Goal: Task Accomplishment & Management: Complete application form

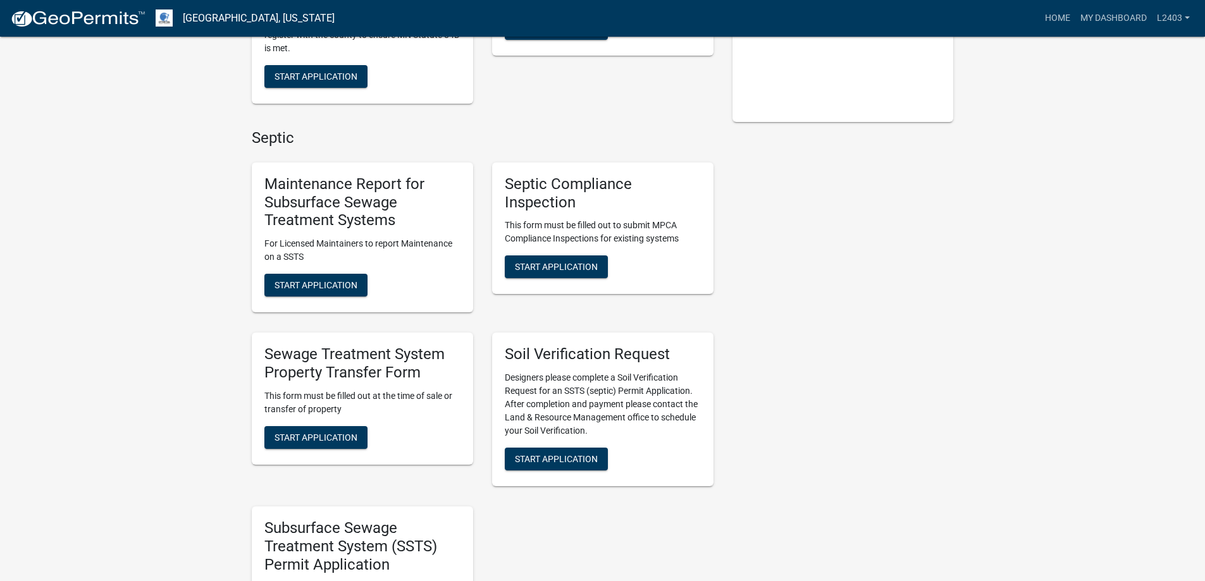
scroll to position [379, 0]
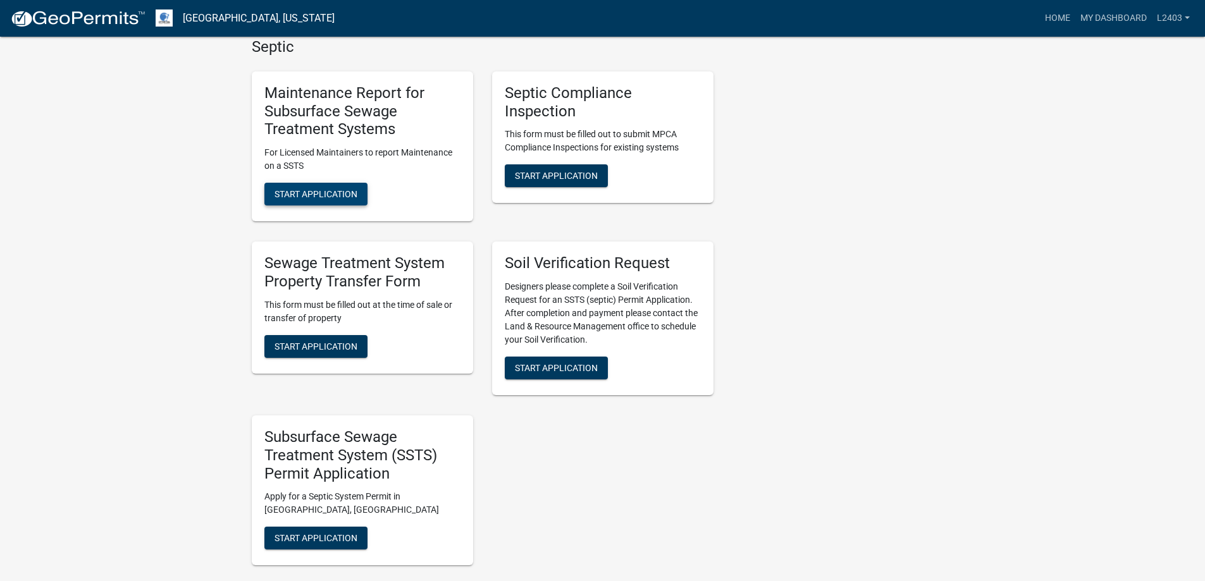
click at [307, 199] on span "Start Application" at bounding box center [315, 194] width 83 height 10
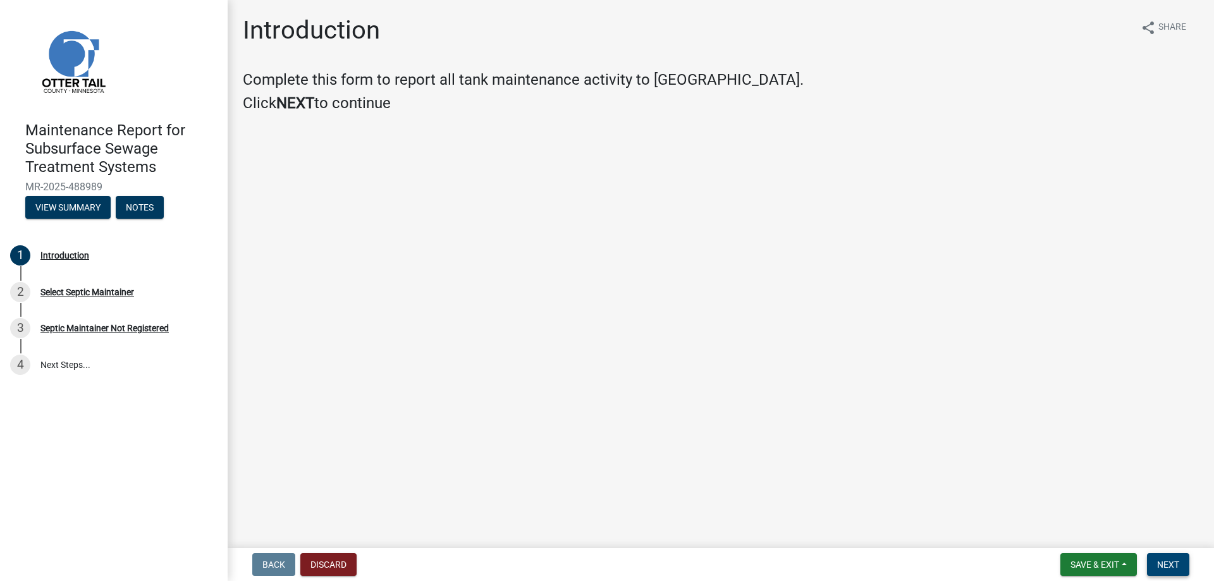
drag, startPoint x: 1155, startPoint y: 561, endPoint x: 1154, endPoint y: 552, distance: 9.5
click at [1157, 560] on span "Next" at bounding box center [1168, 565] width 22 height 10
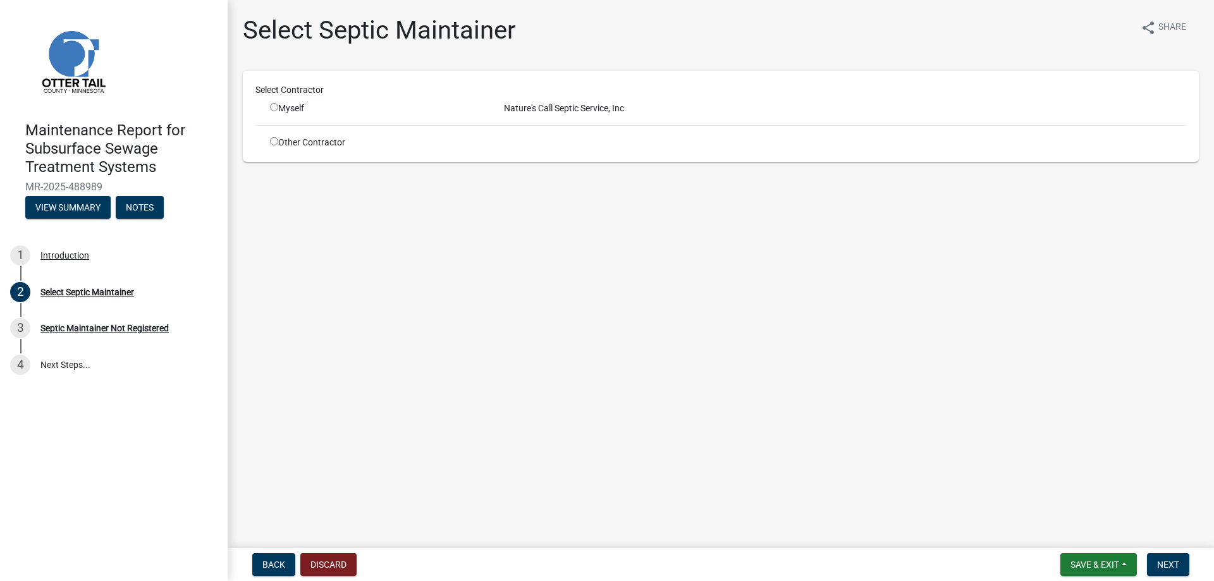
click at [278, 111] on input "radio" at bounding box center [274, 107] width 8 height 8
radio input "true"
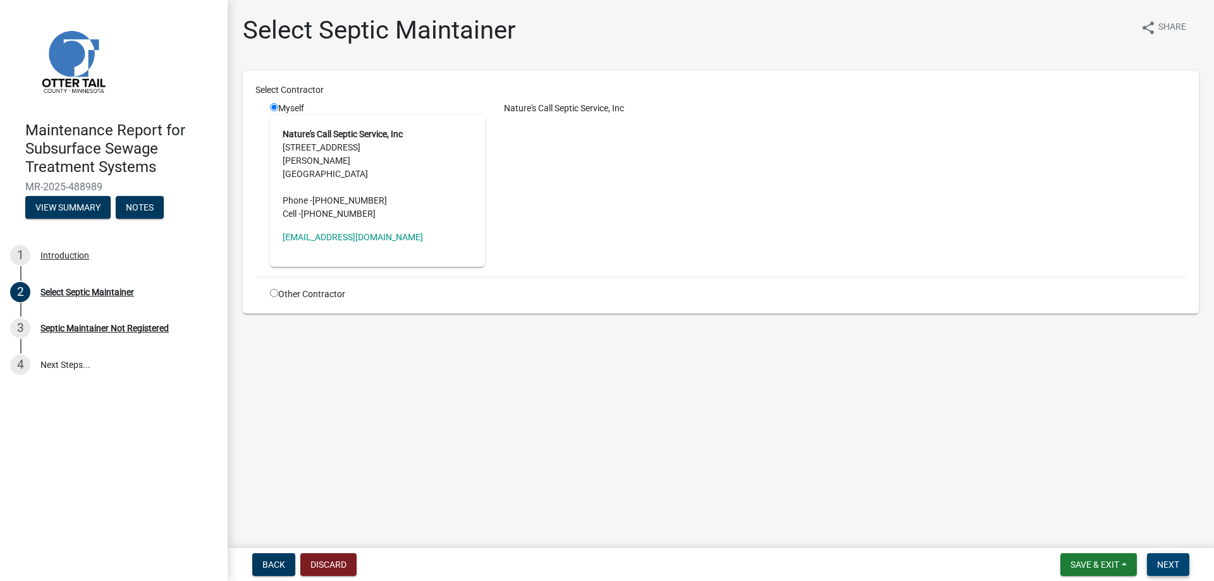
click at [1163, 563] on span "Next" at bounding box center [1168, 565] width 22 height 10
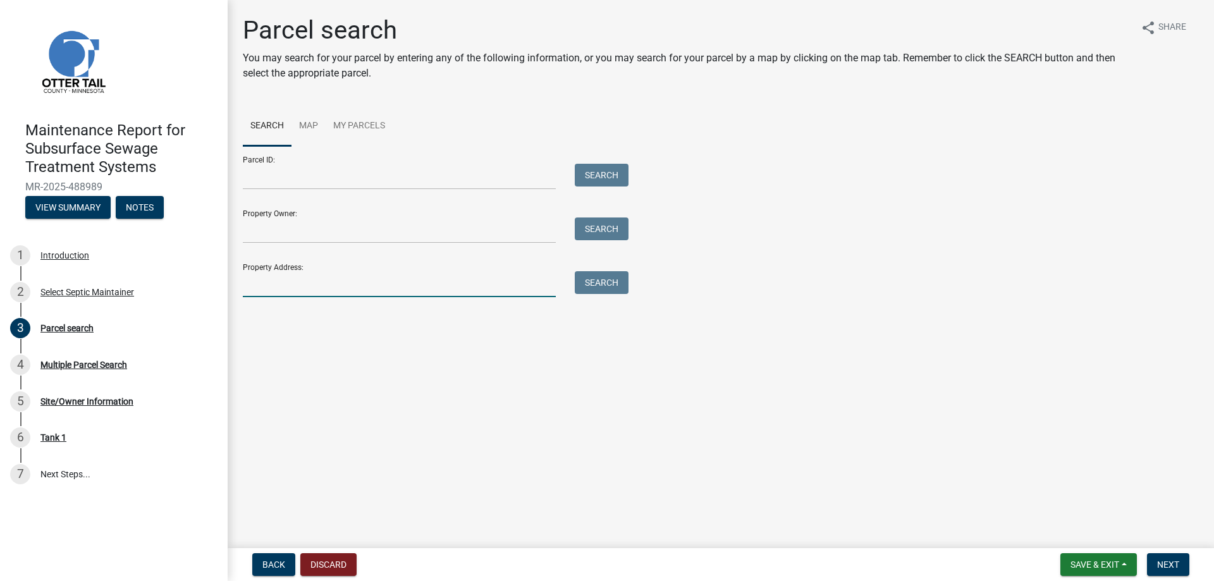
click at [312, 297] on input "Property Address:" at bounding box center [399, 284] width 313 height 26
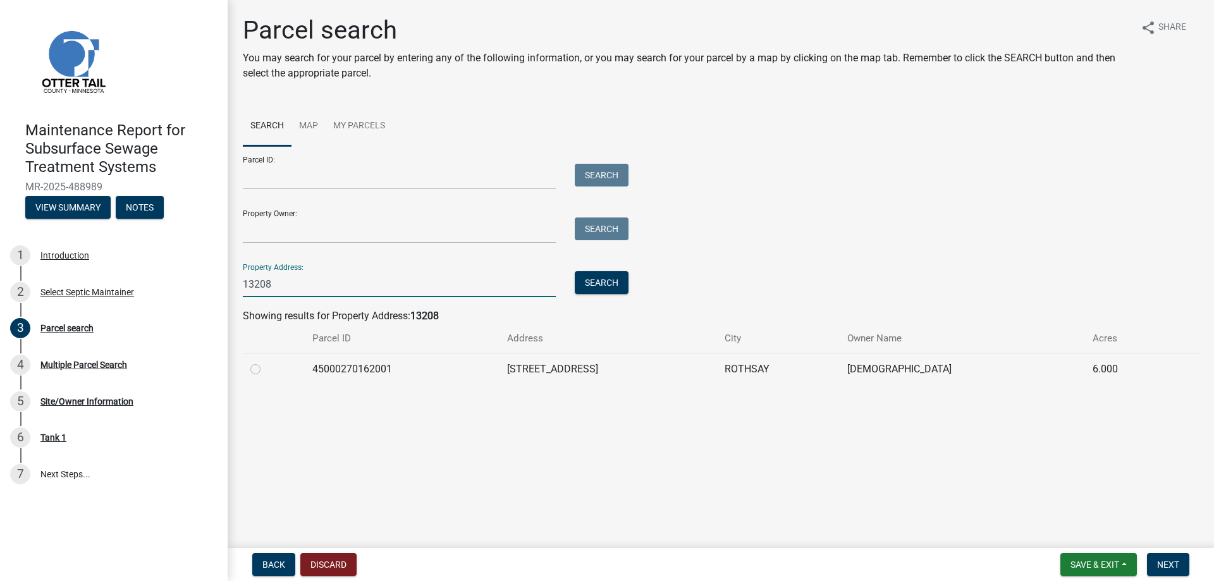
type input "13208"
click at [266, 362] on label at bounding box center [266, 362] width 0 height 0
click at [266, 370] on input "radio" at bounding box center [270, 366] width 8 height 8
radio input "true"
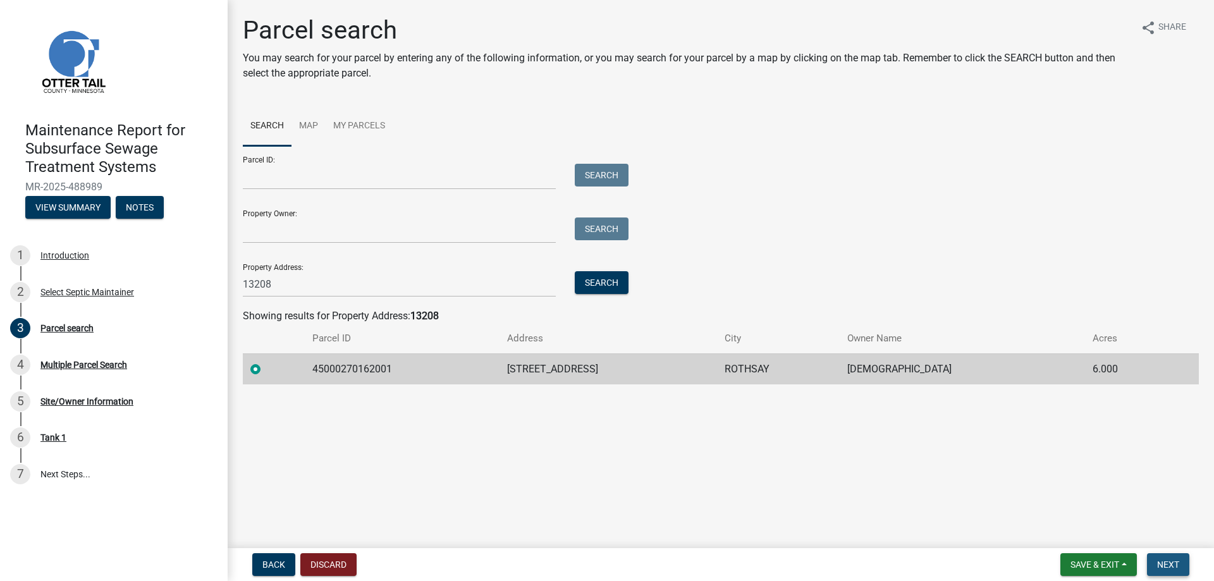
click at [1157, 560] on span "Next" at bounding box center [1168, 565] width 22 height 10
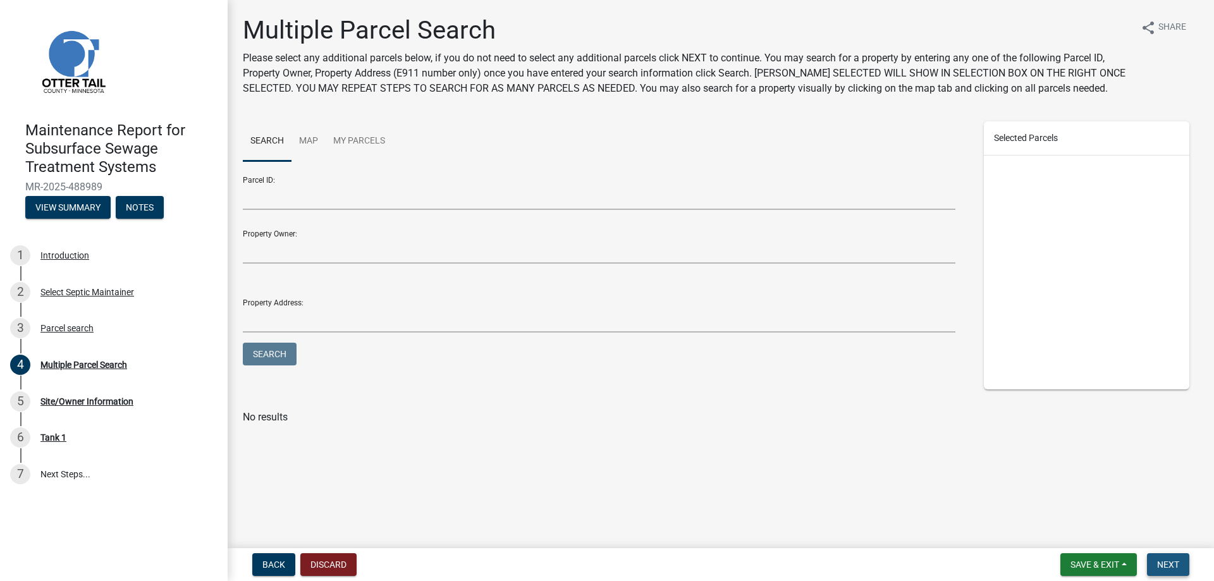
click at [1159, 560] on span "Next" at bounding box center [1168, 565] width 22 height 10
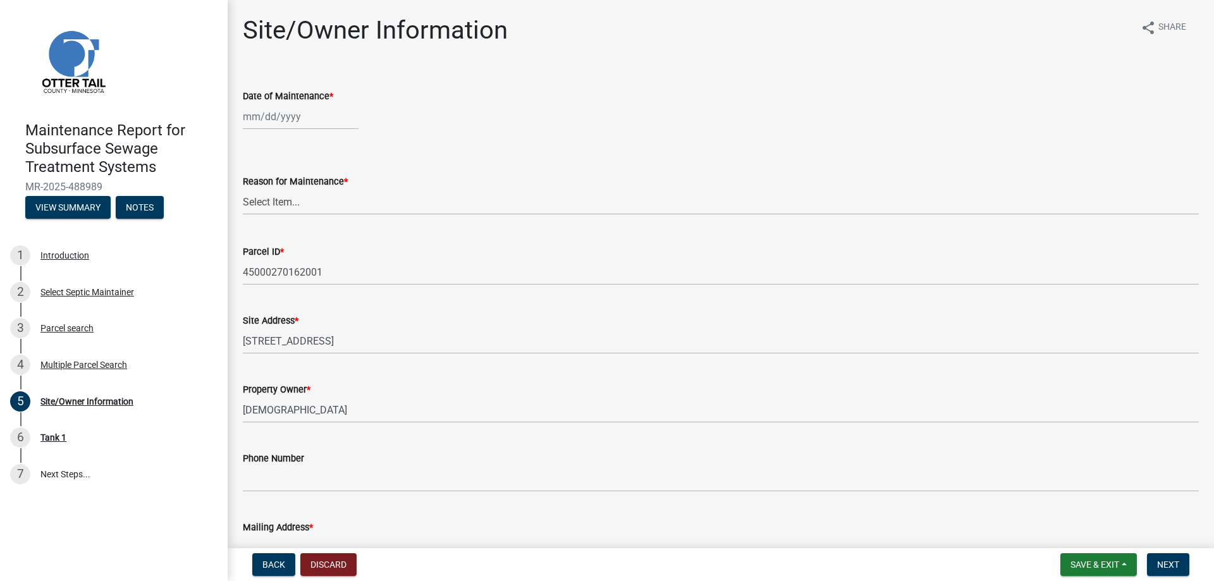
select select "10"
select select "2025"
click at [305, 130] on div "[PERSON_NAME] Feb Mar Apr [PERSON_NAME][DATE] Oct Nov [DATE] 1526 1527 1528 152…" at bounding box center [301, 117] width 116 height 26
click at [346, 209] on div "3" at bounding box center [336, 198] width 20 height 20
type input "[DATE]"
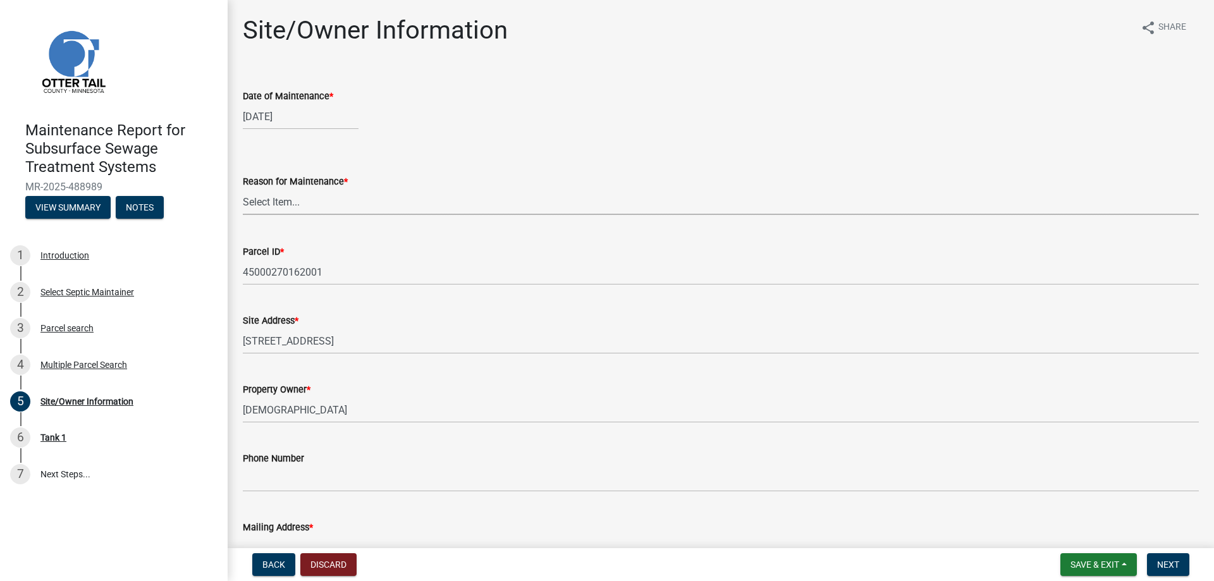
drag, startPoint x: 288, startPoint y: 255, endPoint x: 284, endPoint y: 267, distance: 12.6
click at [288, 215] on select "Select Item... Called Routine Other" at bounding box center [721, 202] width 956 height 26
click at [247, 215] on select "Select Item... Called Routine Other" at bounding box center [721, 202] width 956 height 26
select select "3ac72b63-7b21-42e4-8192-806faae7a4f1"
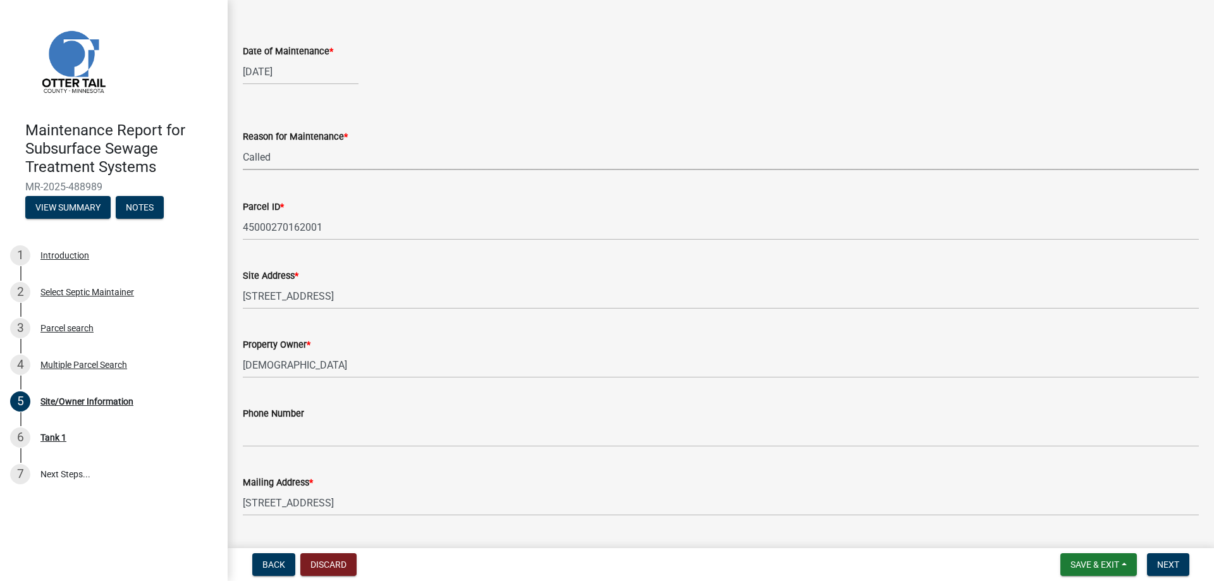
scroll to position [190, 0]
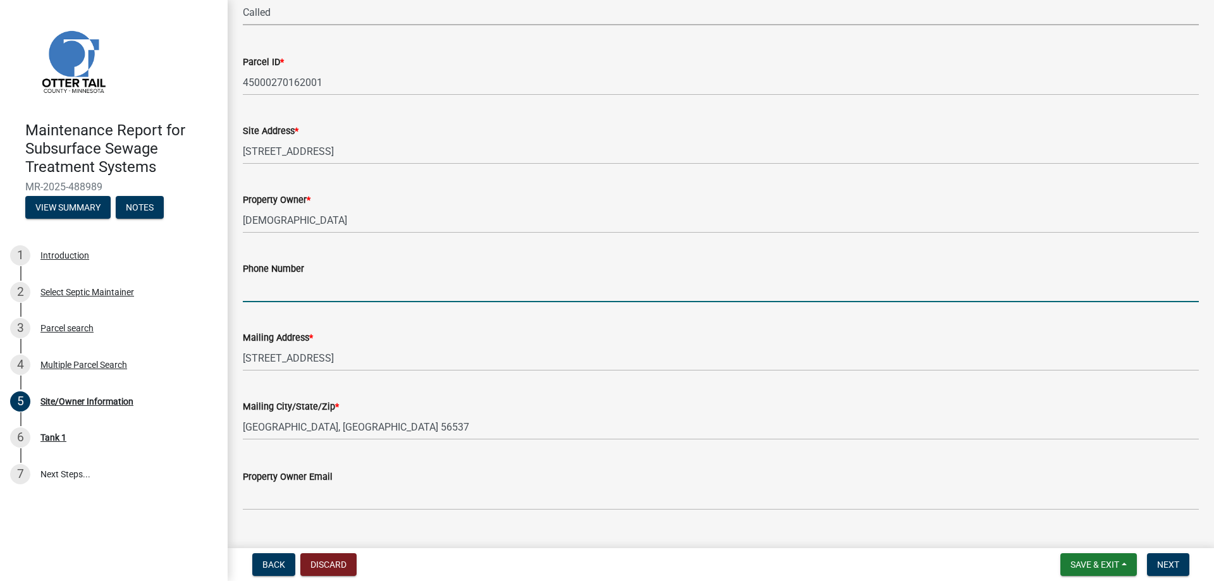
click at [274, 302] on input "Phone Number" at bounding box center [721, 289] width 956 height 26
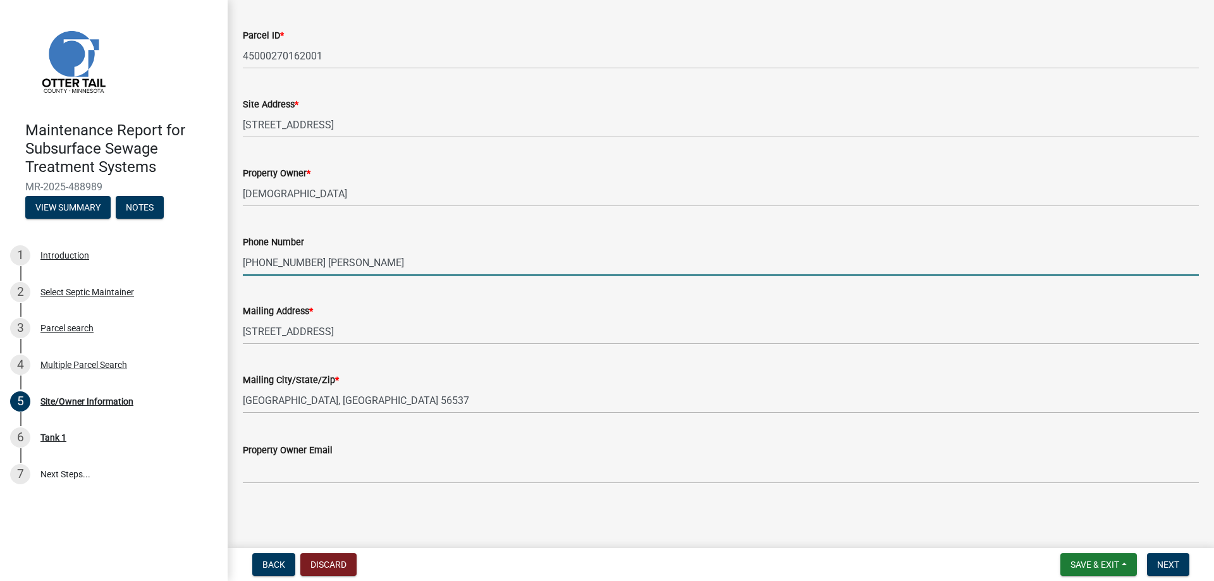
scroll to position [379, 0]
type input "[PHONE_NUMBER] [PERSON_NAME]"
click at [1172, 560] on span "Next" at bounding box center [1168, 565] width 22 height 10
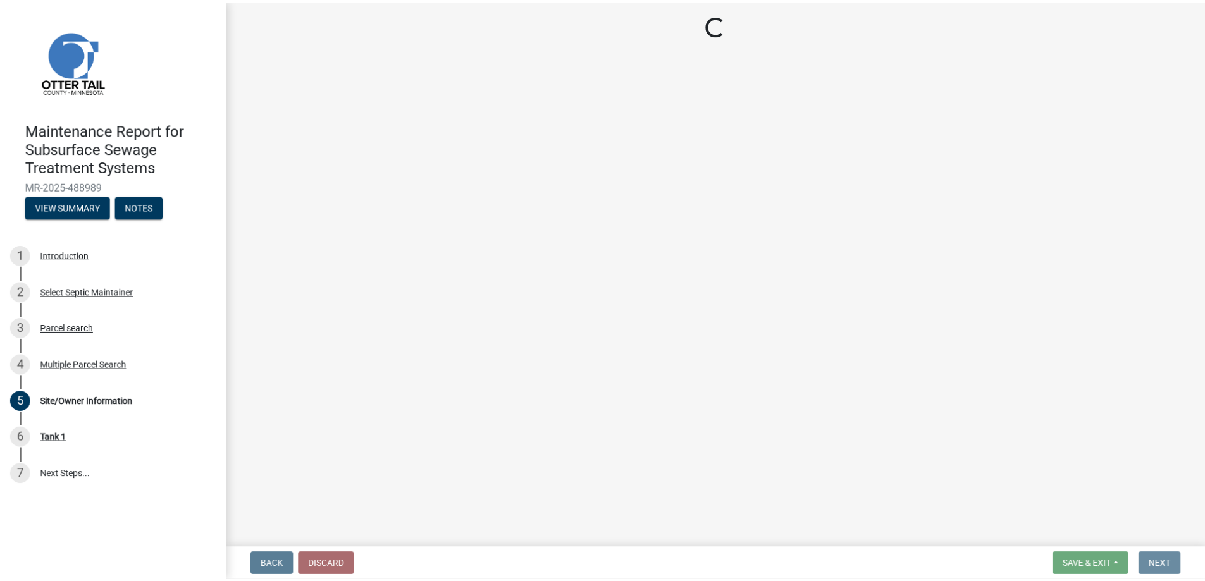
scroll to position [0, 0]
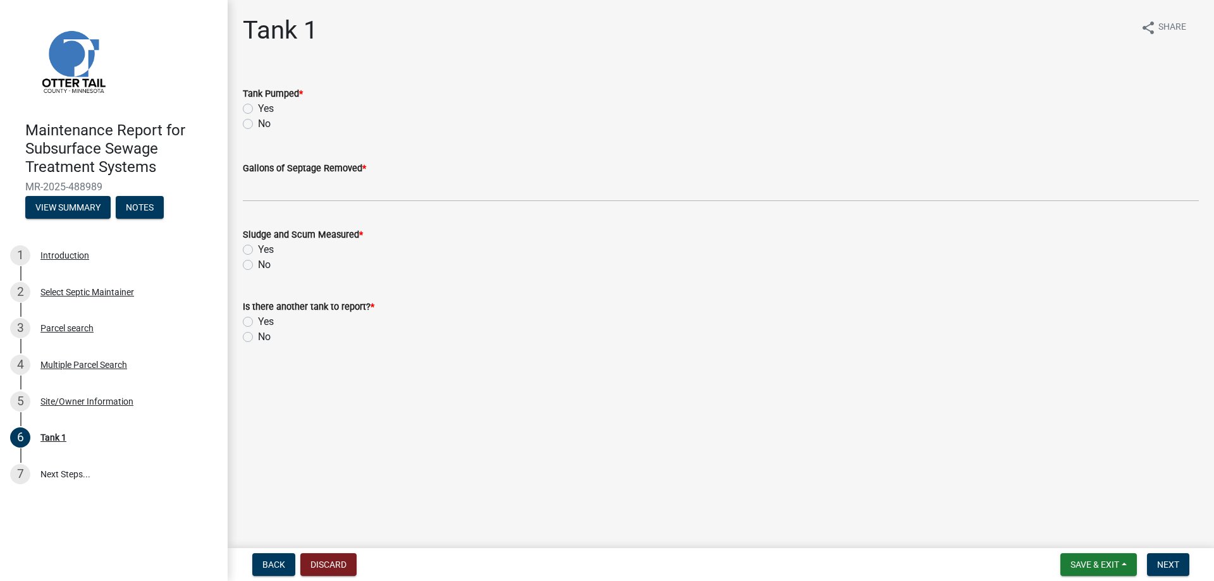
click at [274, 116] on label "Yes" at bounding box center [266, 108] width 16 height 15
click at [266, 109] on input "Yes" at bounding box center [262, 105] width 8 height 8
radio input "true"
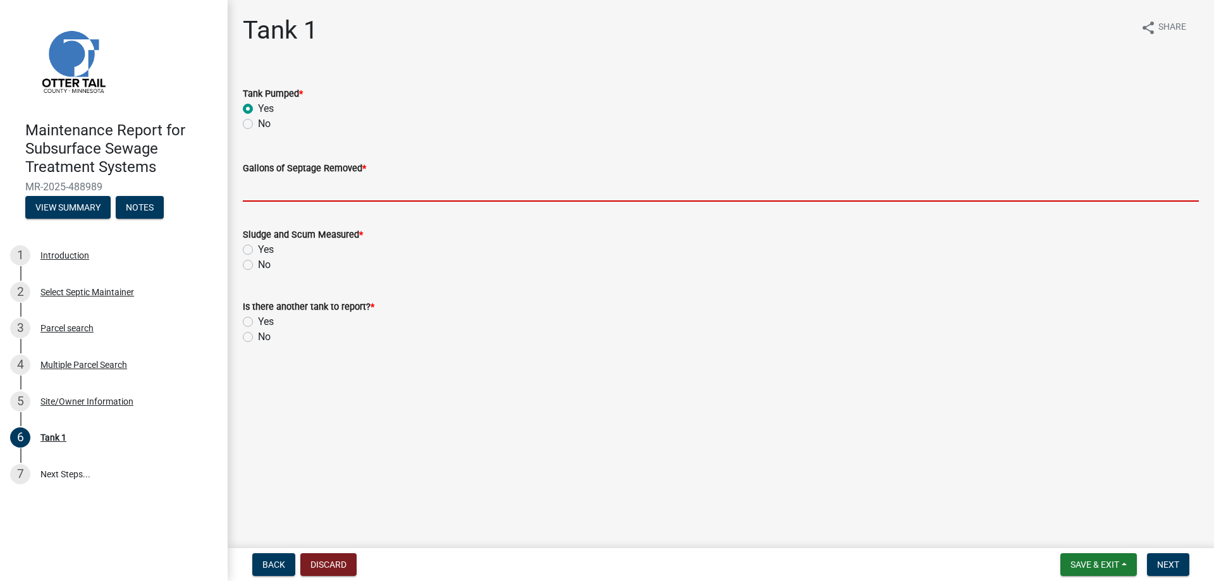
click at [273, 202] on input "Gallons of Septage Removed *" at bounding box center [721, 189] width 956 height 26
type input "1000"
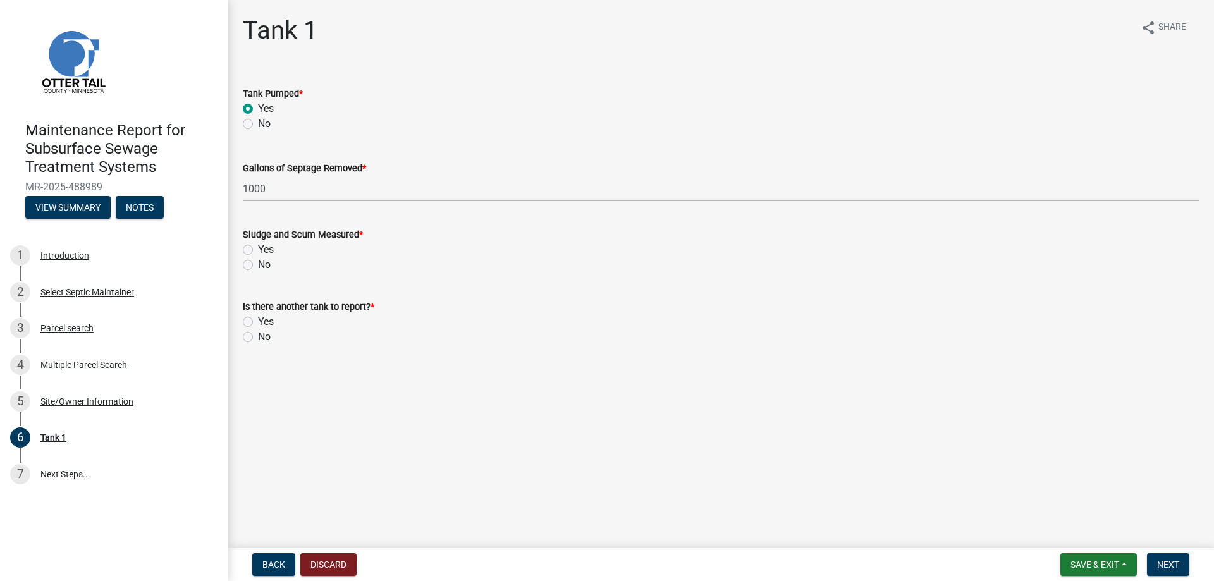
click at [258, 257] on label "Yes" at bounding box center [266, 249] width 16 height 15
click at [258, 250] on input "Yes" at bounding box center [262, 246] width 8 height 8
radio input "true"
drag, startPoint x: 250, startPoint y: 422, endPoint x: 424, endPoint y: 415, distance: 174.0
click at [258, 345] on label "No" at bounding box center [264, 336] width 13 height 15
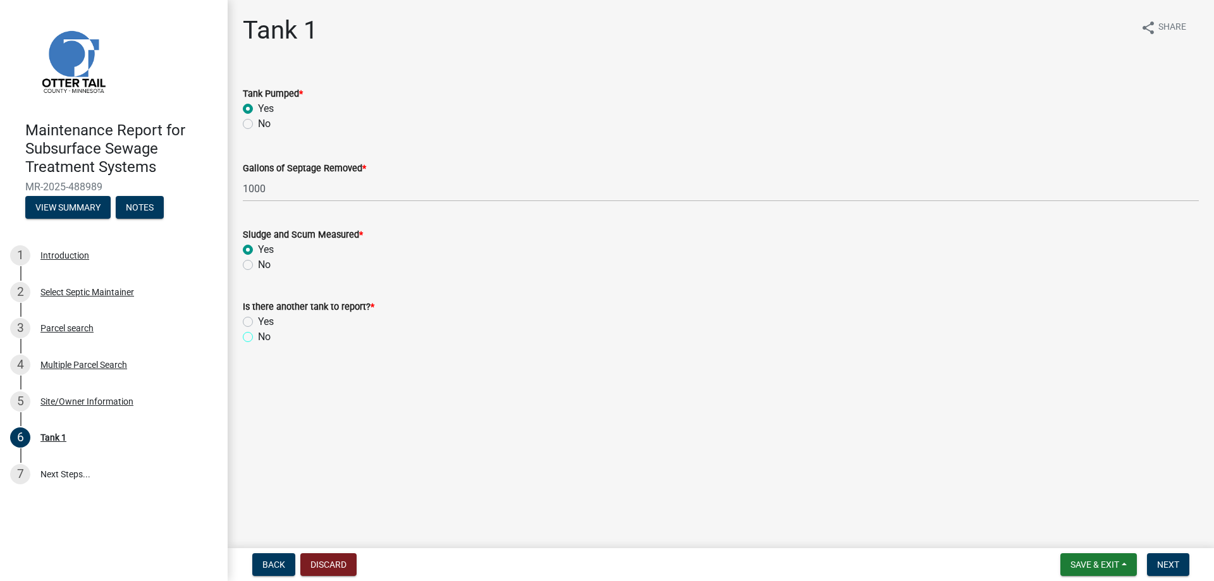
click at [258, 338] on input "No" at bounding box center [262, 333] width 8 height 8
radio input "true"
drag, startPoint x: 1176, startPoint y: 565, endPoint x: 1167, endPoint y: 552, distance: 16.3
click at [1174, 562] on button "Next" at bounding box center [1168, 564] width 42 height 23
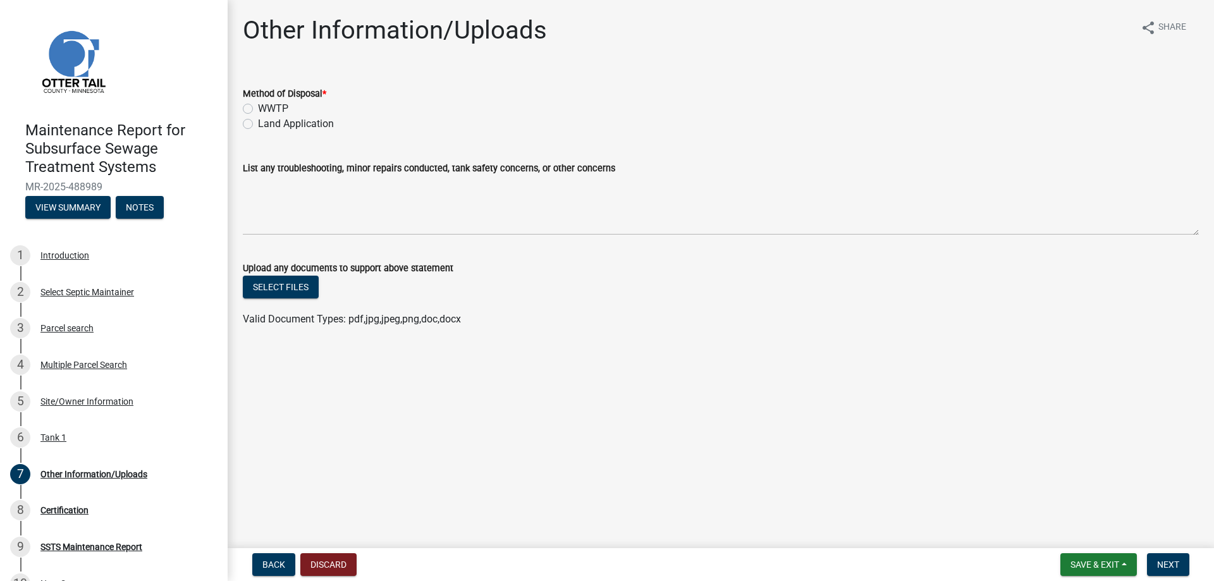
click at [293, 132] on label "Land Application" at bounding box center [296, 123] width 76 height 15
click at [266, 125] on input "Land Application" at bounding box center [262, 120] width 8 height 8
radio input "true"
click at [1147, 555] on button "Next" at bounding box center [1168, 564] width 42 height 23
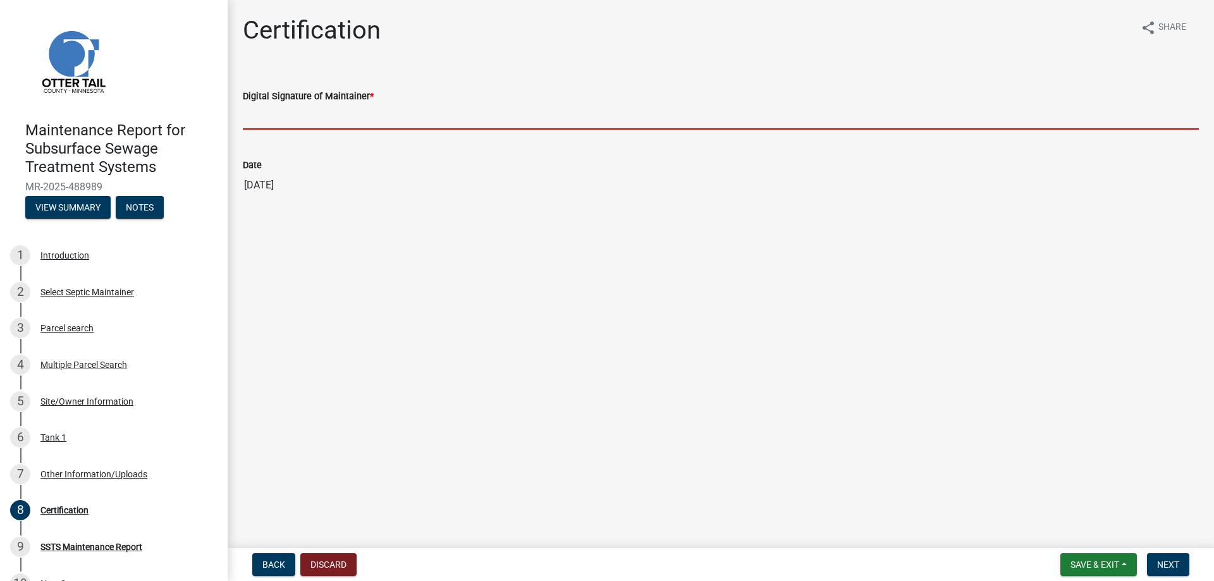
click at [300, 130] on input "Digital Signature of Maintainer *" at bounding box center [721, 117] width 956 height 26
type input "[PERSON_NAME]/KG"
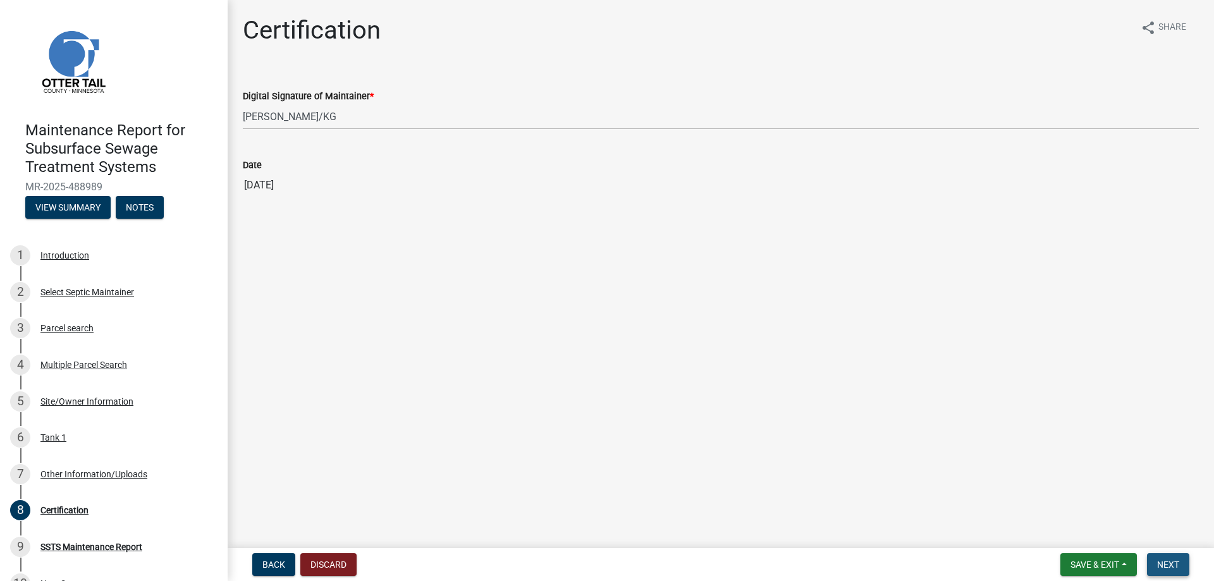
click at [1147, 553] on button "Next" at bounding box center [1168, 564] width 42 height 23
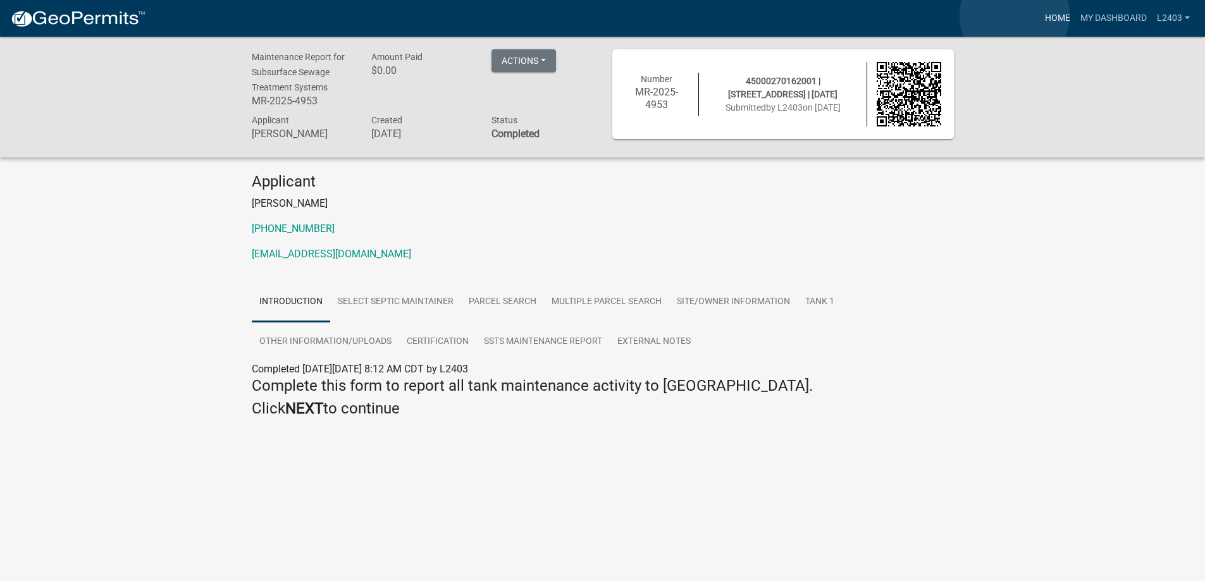
click at [1039, 15] on link "Home" at bounding box center [1056, 18] width 35 height 24
